Goal: Find specific page/section: Find specific page/section

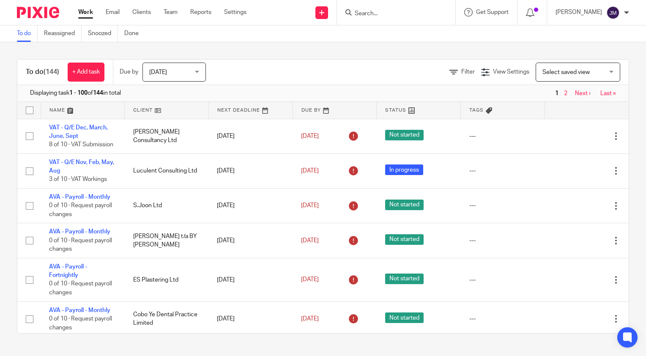
click at [392, 16] on input "Search" at bounding box center [392, 14] width 76 height 8
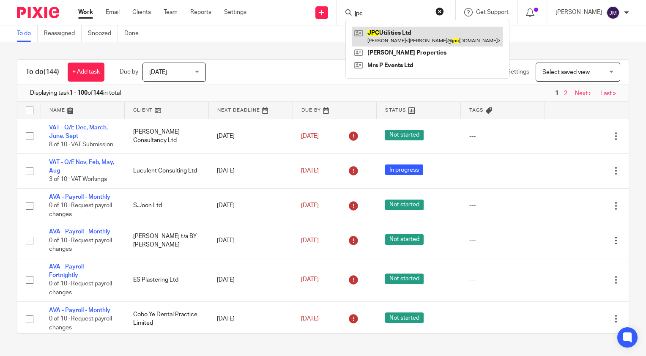
type input "jpc"
click at [395, 27] on link at bounding box center [427, 36] width 151 height 19
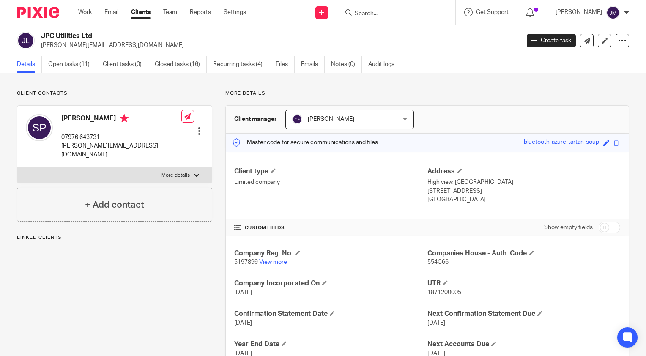
drag, startPoint x: 85, startPoint y: 36, endPoint x: 41, endPoint y: 33, distance: 44.1
click at [41, 33] on h2 "JPC Utilities Ltd" at bounding box center [230, 36] width 379 height 9
copy h2 "JPC Utilities Ltd"
click at [396, 13] on input "Search" at bounding box center [392, 14] width 76 height 8
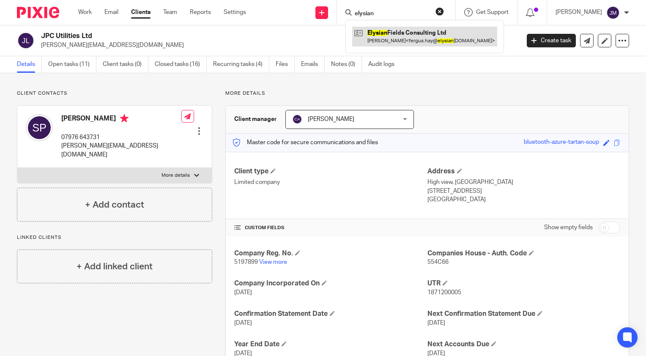
type input "elysian"
click at [407, 29] on link at bounding box center [424, 36] width 145 height 19
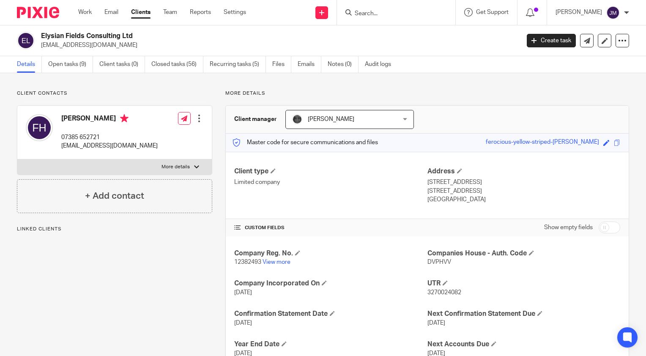
drag, startPoint x: 154, startPoint y: 36, endPoint x: 42, endPoint y: 32, distance: 111.8
click at [42, 32] on h2 "Elysian Fields Consulting Ltd" at bounding box center [230, 36] width 379 height 9
copy h2 "Elysian Fields Consulting Ltd"
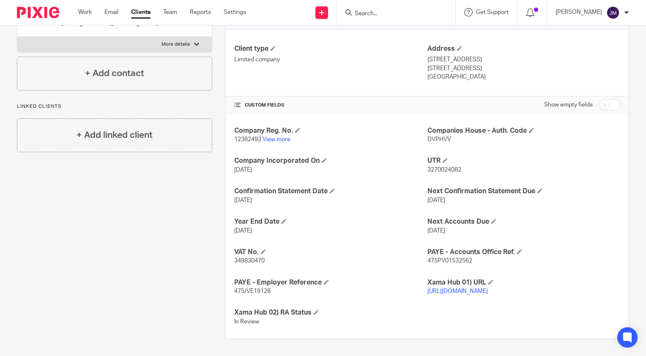
scroll to position [131, 0]
drag, startPoint x: 390, startPoint y: 4, endPoint x: 392, endPoint y: 9, distance: 5.5
click at [392, 9] on div at bounding box center [396, 12] width 118 height 25
click at [396, 13] on input "Search" at bounding box center [392, 14] width 76 height 8
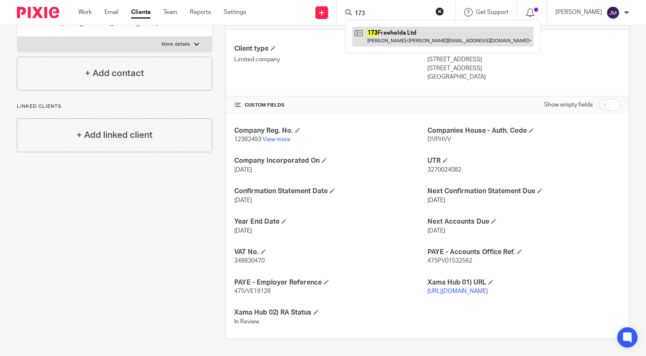
type input "173"
click at [406, 39] on link at bounding box center [442, 36] width 181 height 19
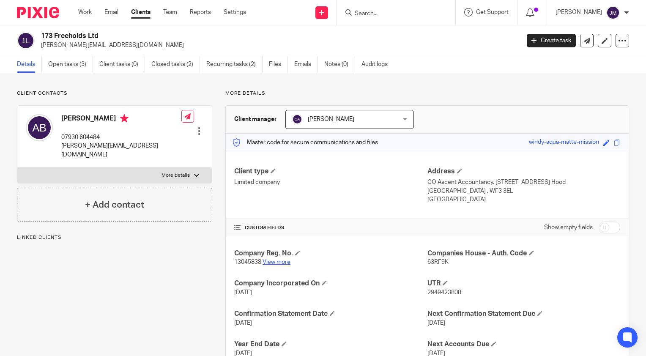
click at [274, 265] on link "View more" at bounding box center [277, 262] width 28 height 6
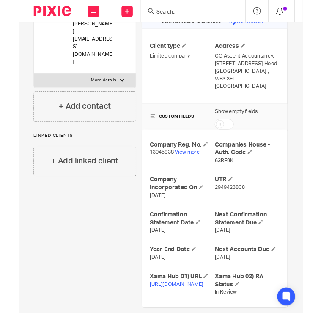
scroll to position [78, 0]
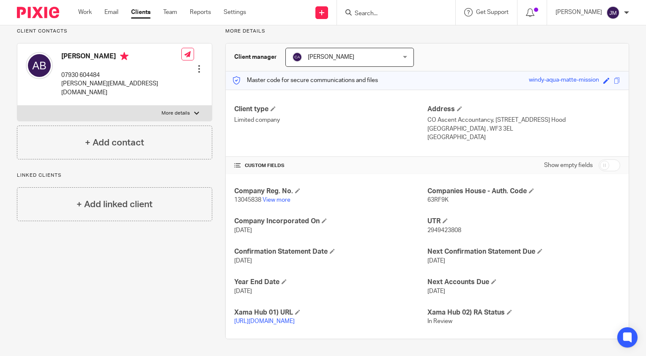
click at [431, 197] on span "63RF9K" at bounding box center [438, 200] width 21 height 6
copy span "63RF9K"
click at [282, 197] on link "View more" at bounding box center [277, 200] width 28 height 6
click at [279, 196] on p "13045838 View more" at bounding box center [330, 200] width 193 height 8
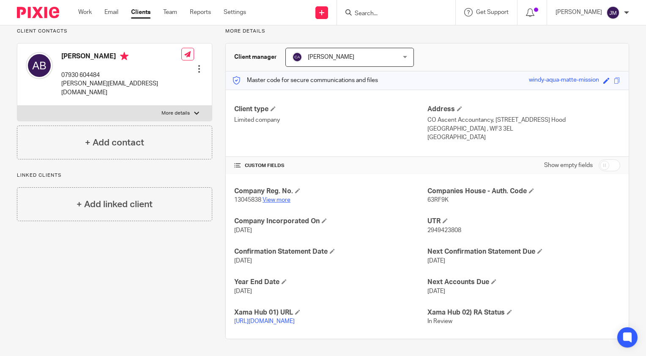
click at [275, 197] on link "View more" at bounding box center [277, 200] width 28 height 6
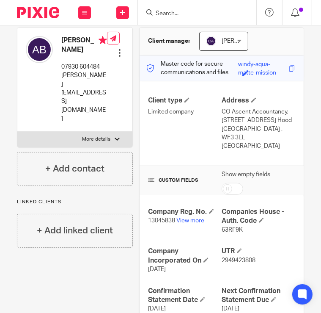
click at [211, 14] on input "Search" at bounding box center [193, 14] width 76 height 8
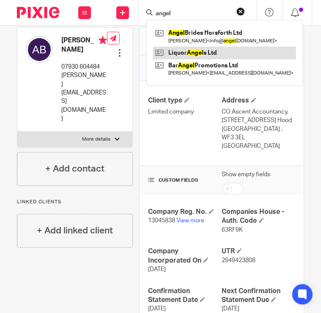
type input "angel"
click at [190, 49] on link at bounding box center [224, 53] width 143 height 13
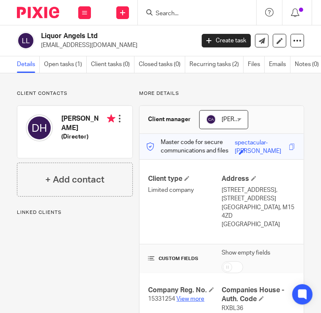
click at [181, 296] on link "View more" at bounding box center [190, 299] width 28 height 6
drag, startPoint x: 100, startPoint y: 44, endPoint x: 39, endPoint y: 44, distance: 60.9
click at [39, 44] on div "Liquor Angels Ltd [EMAIL_ADDRESS][DOMAIN_NAME]" at bounding box center [103, 41] width 172 height 18
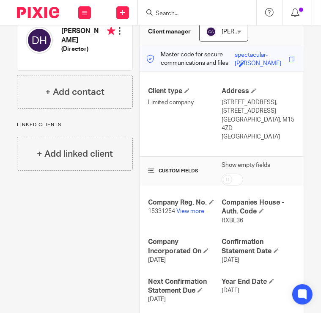
scroll to position [45, 0]
